Goal: Transaction & Acquisition: Subscribe to service/newsletter

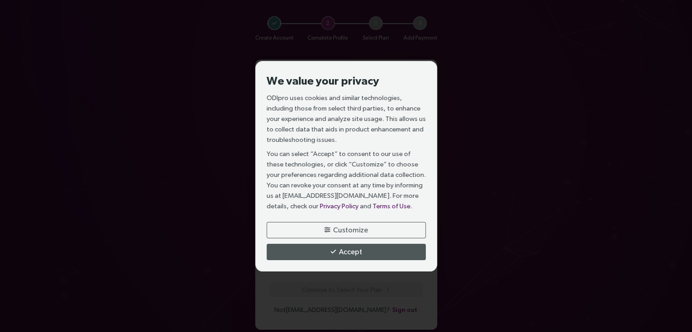
click at [300, 156] on input "text" at bounding box center [346, 153] width 153 height 15
type input "[PERSON_NAME]"
click at [337, 195] on input "text" at bounding box center [346, 193] width 153 height 15
type input "Student"
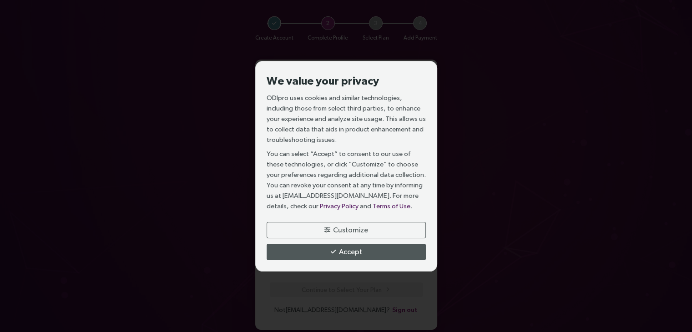
click at [329, 214] on input "text" at bounding box center [346, 213] width 153 height 15
type input "No organization yet"
click at [380, 287] on button "Continue to Select Your Plan" at bounding box center [346, 289] width 153 height 15
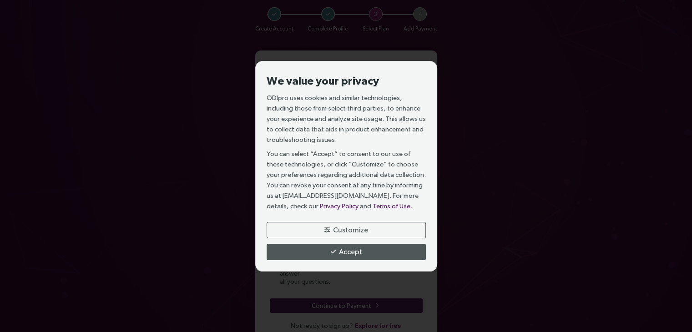
scroll to position [10, 0]
click at [357, 300] on span "Continue to Payment" at bounding box center [341, 305] width 60 height 10
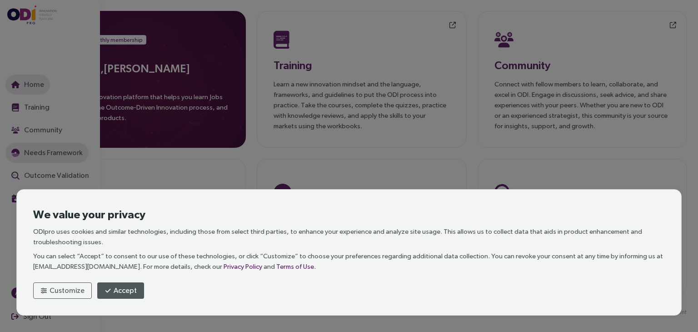
click at [33, 153] on span "Needs Framework" at bounding box center [52, 152] width 60 height 11
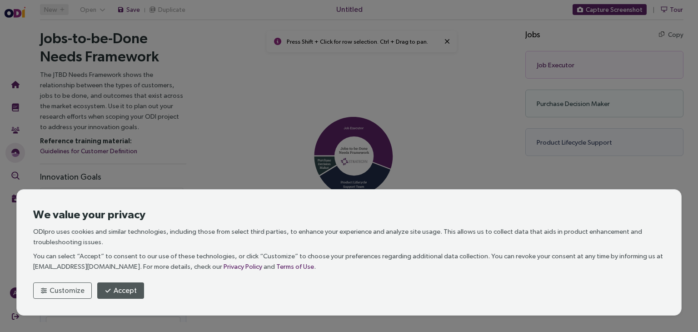
click at [351, 127] on icon at bounding box center [354, 128] width 20 height 2
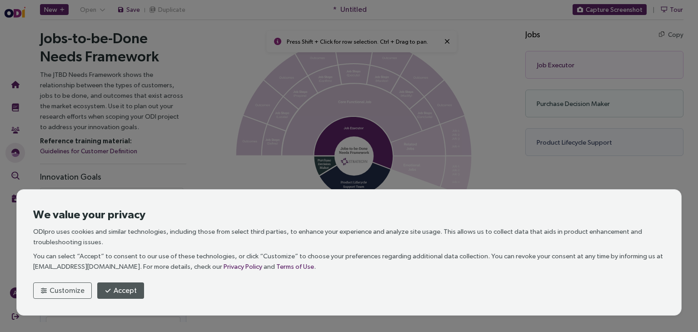
click at [412, 200] on icon at bounding box center [356, 158] width 295 height 240
click at [375, 171] on icon at bounding box center [355, 176] width 71 height 40
click at [375, 144] on icon at bounding box center [354, 143] width 79 height 53
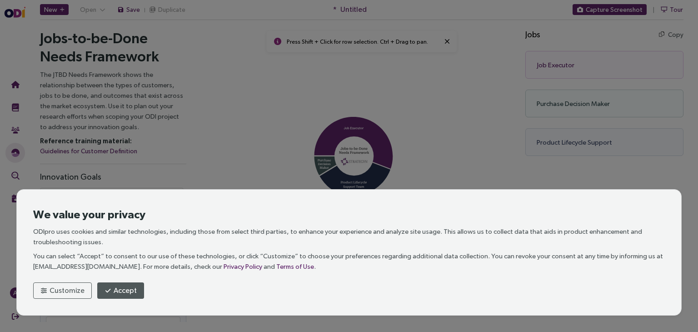
click at [323, 168] on icon at bounding box center [334, 164] width 39 height 23
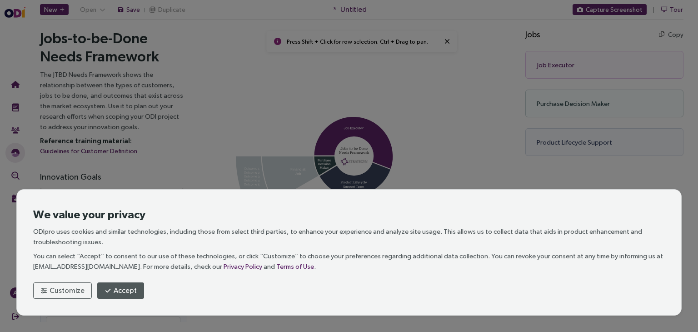
click at [330, 171] on icon at bounding box center [355, 176] width 71 height 40
click at [431, 171] on icon at bounding box center [356, 158] width 295 height 240
click at [360, 178] on icon at bounding box center [355, 176] width 71 height 40
click at [322, 161] on icon at bounding box center [334, 164] width 39 height 23
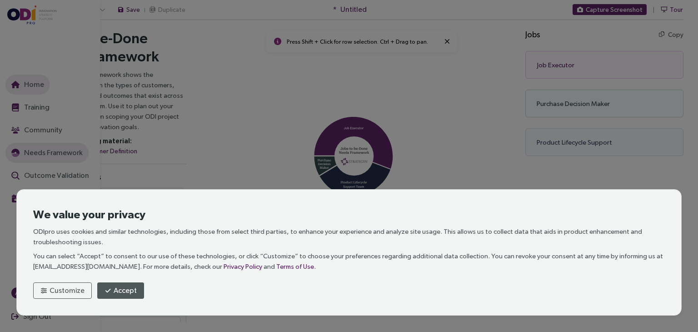
click at [32, 81] on span "Home" at bounding box center [33, 84] width 22 height 11
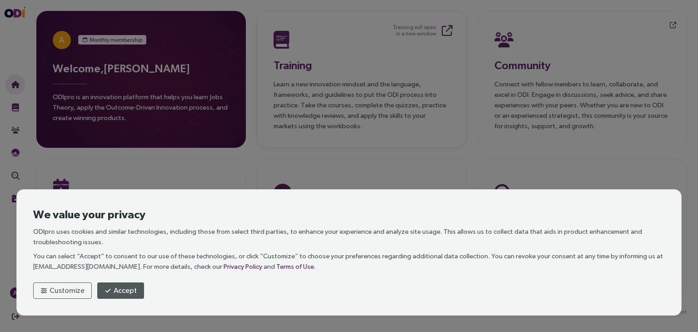
click at [315, 64] on h3 "Training" at bounding box center [362, 65] width 176 height 16
